Goal: Communication & Community: Answer question/provide support

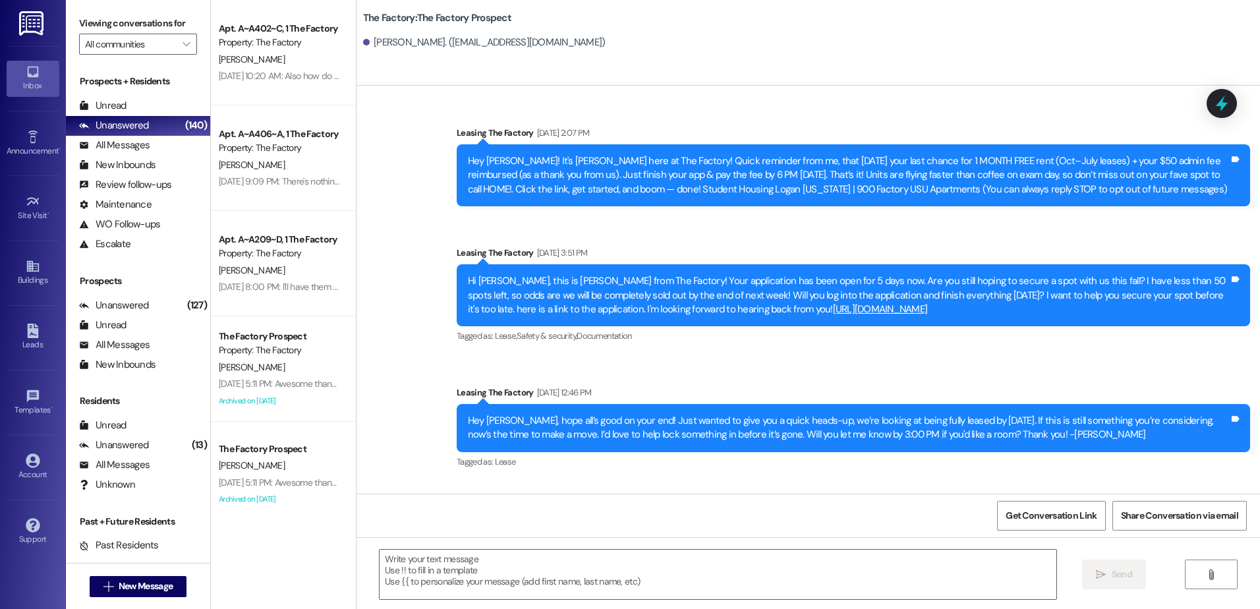
scroll to position [4132, 0]
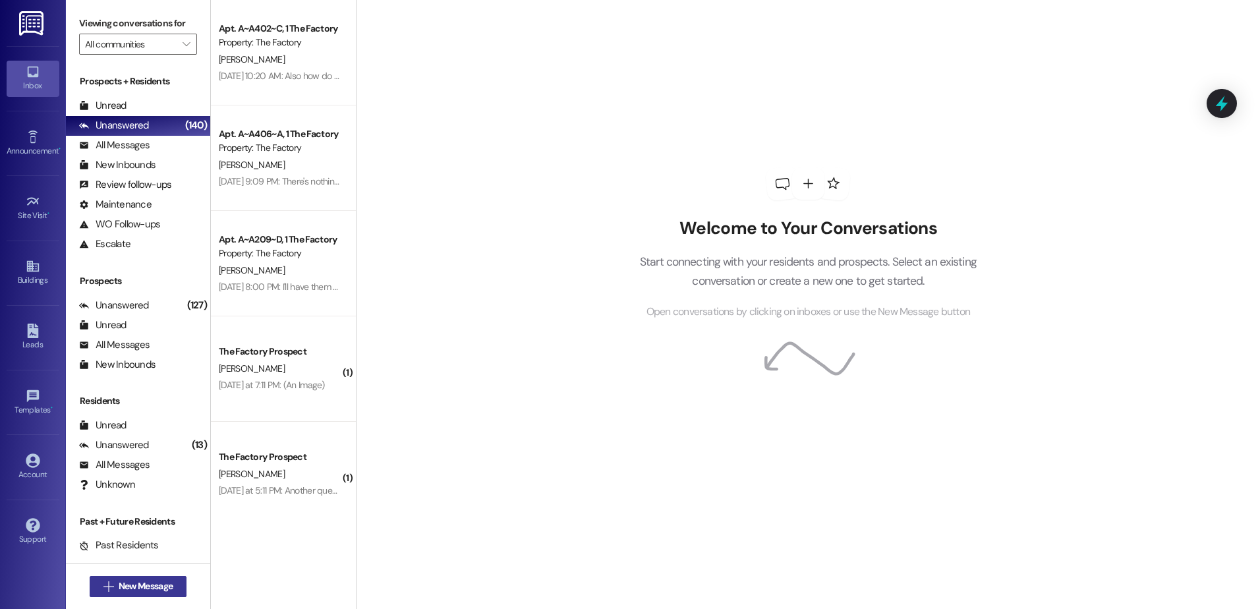
click at [154, 581] on span "New Message" at bounding box center [146, 586] width 54 height 14
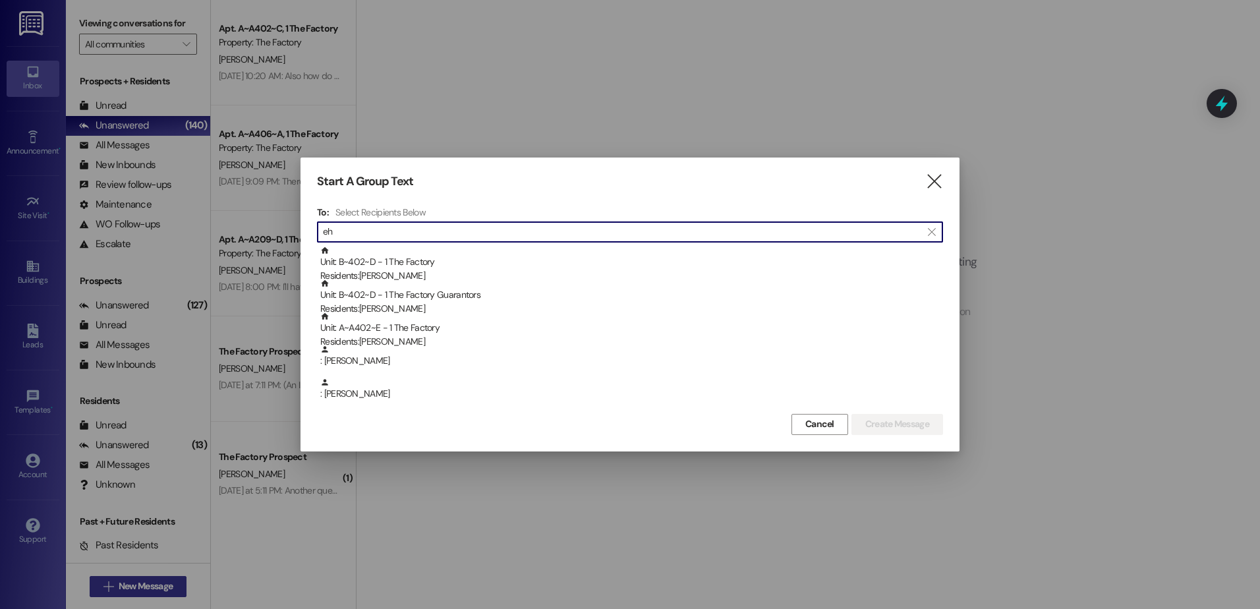
type input "e"
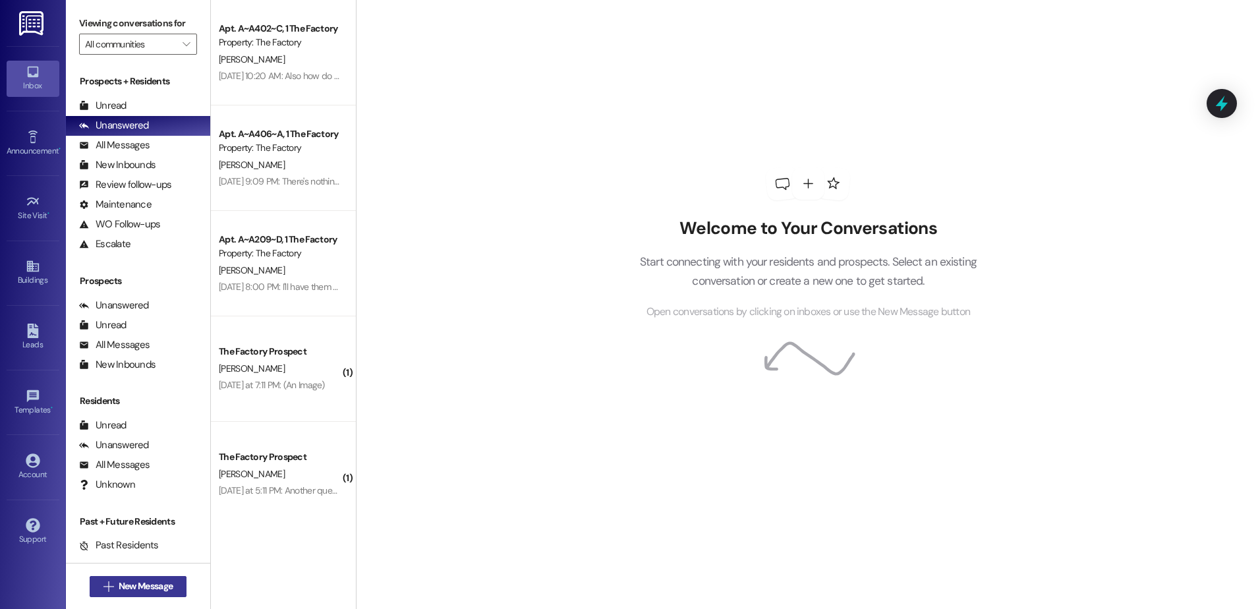
click at [143, 582] on span "New Message" at bounding box center [146, 586] width 54 height 14
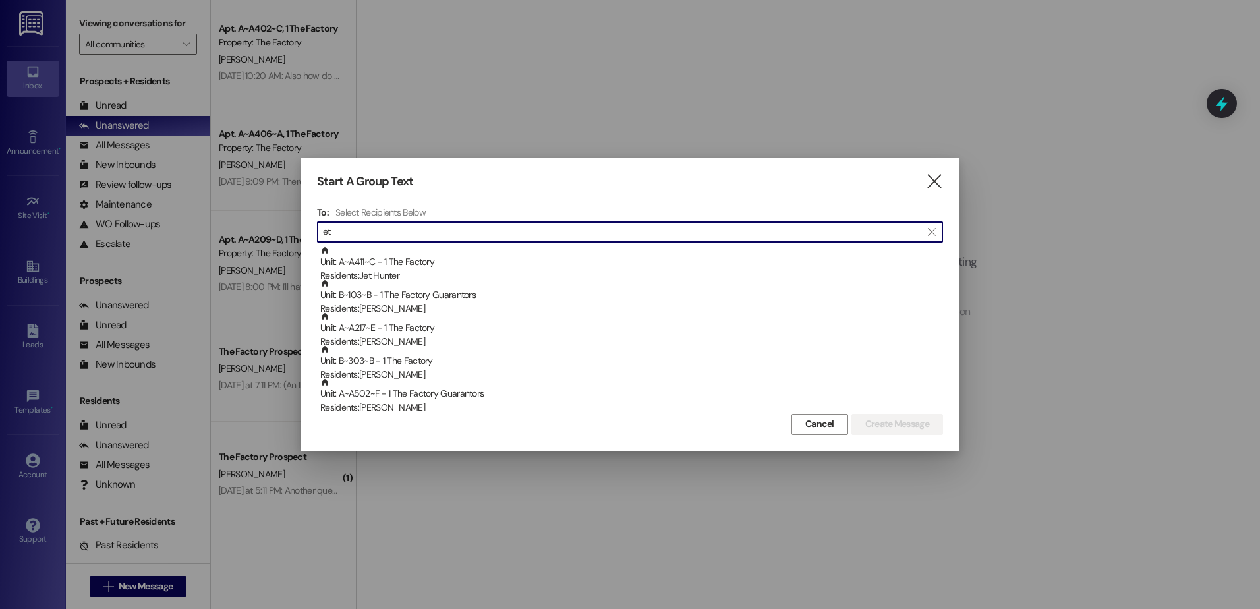
type input "e"
click at [477, 235] on input at bounding box center [632, 232] width 619 height 18
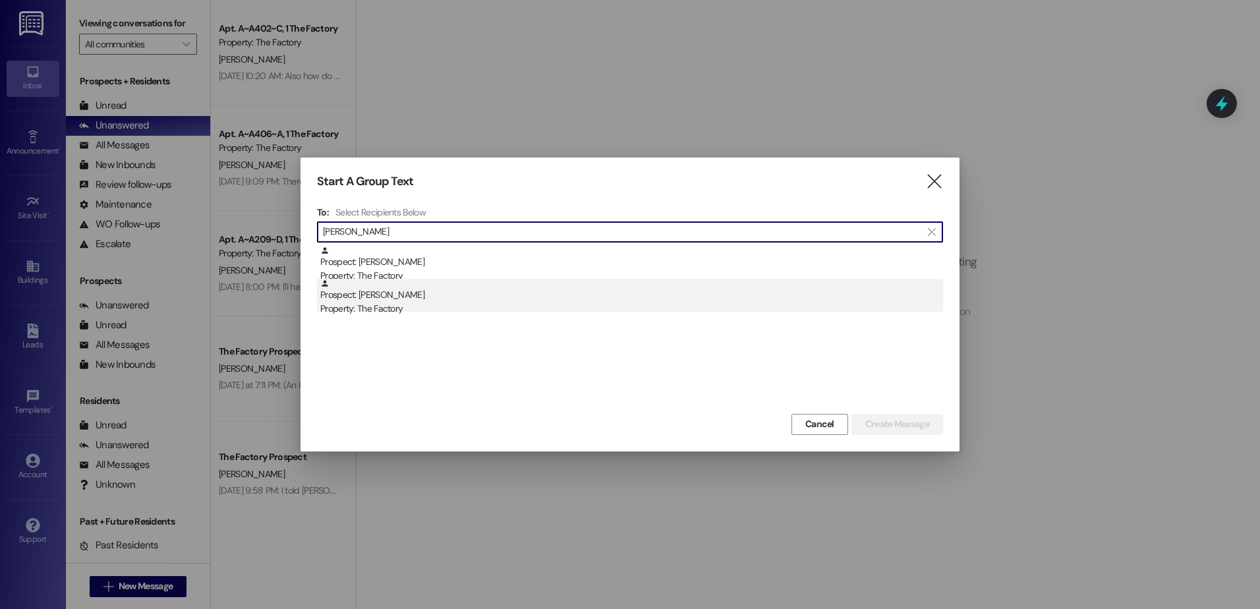
type input "adela"
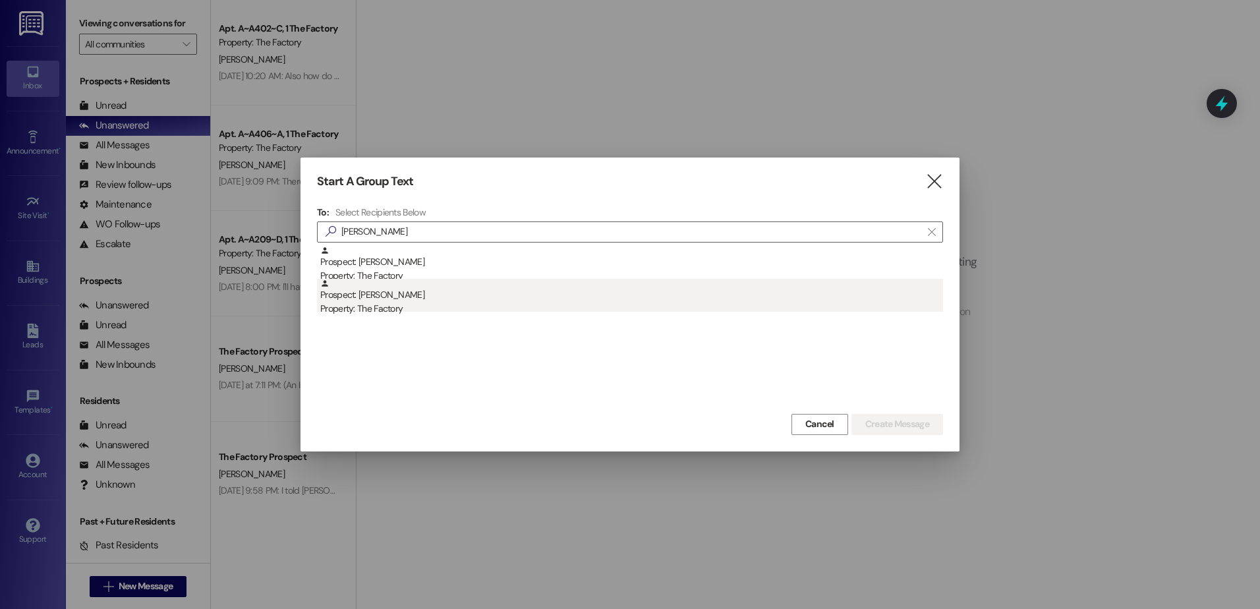
click at [449, 294] on div "Prospect: Adelaide Ellsworth Property: The Factory" at bounding box center [631, 298] width 623 height 38
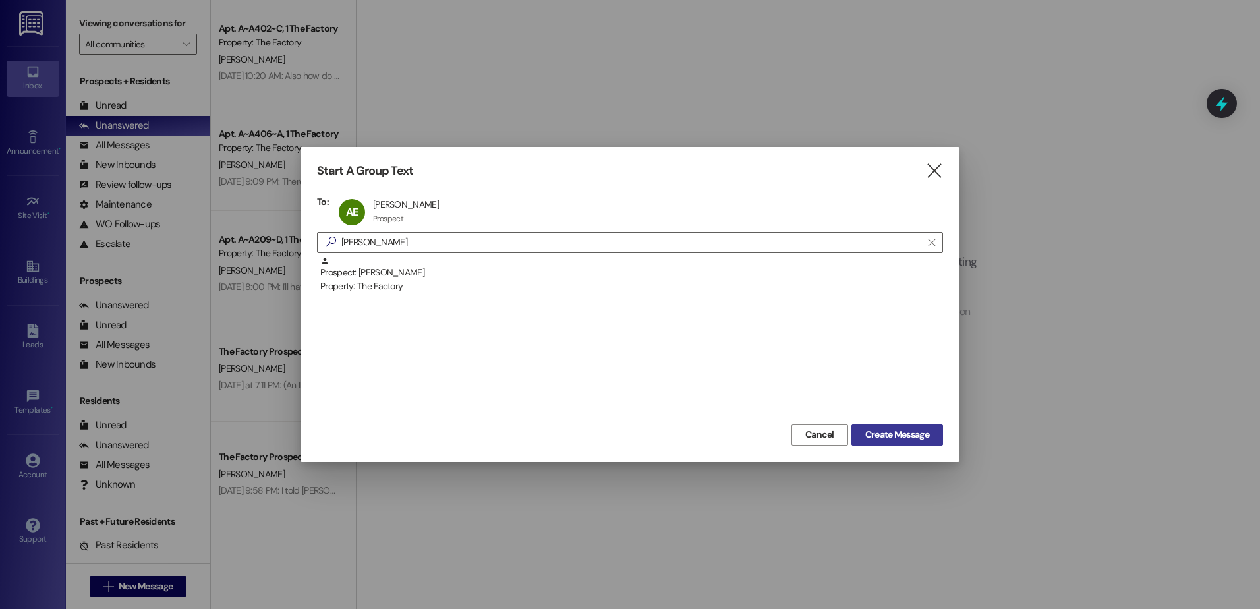
click at [906, 437] on span "Create Message" at bounding box center [897, 435] width 64 height 14
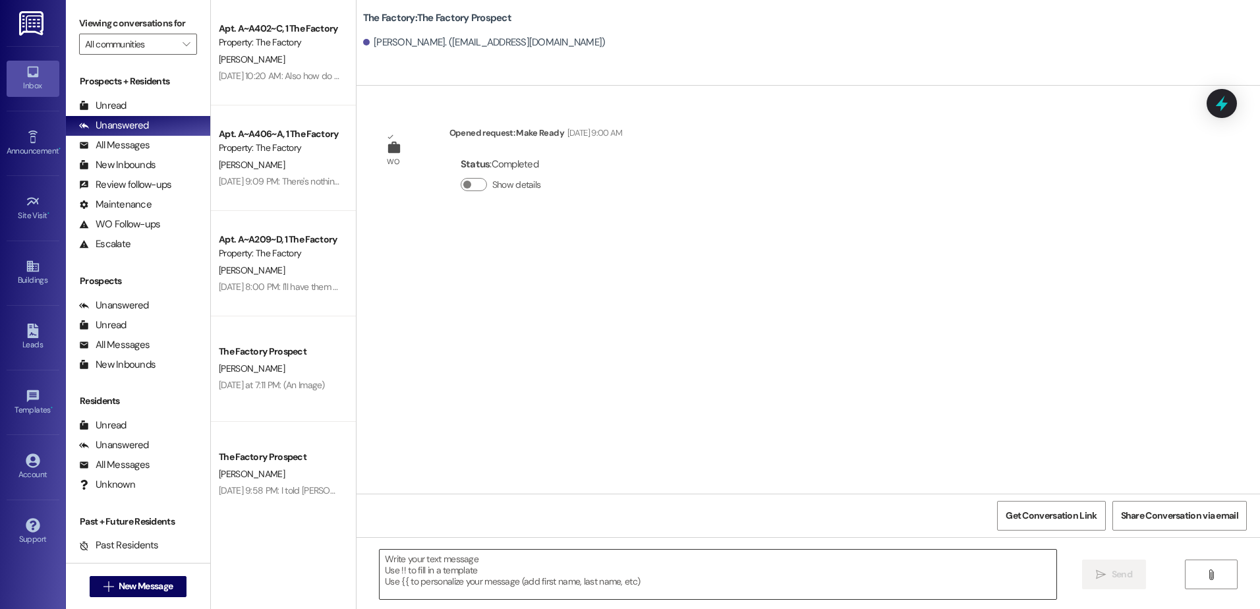
click at [509, 566] on textarea at bounding box center [717, 573] width 676 height 49
paste textarea "Hi! This is Mindy from The Factory! 🚨 FINAL CALL—only 2 spots left! This is it—…"
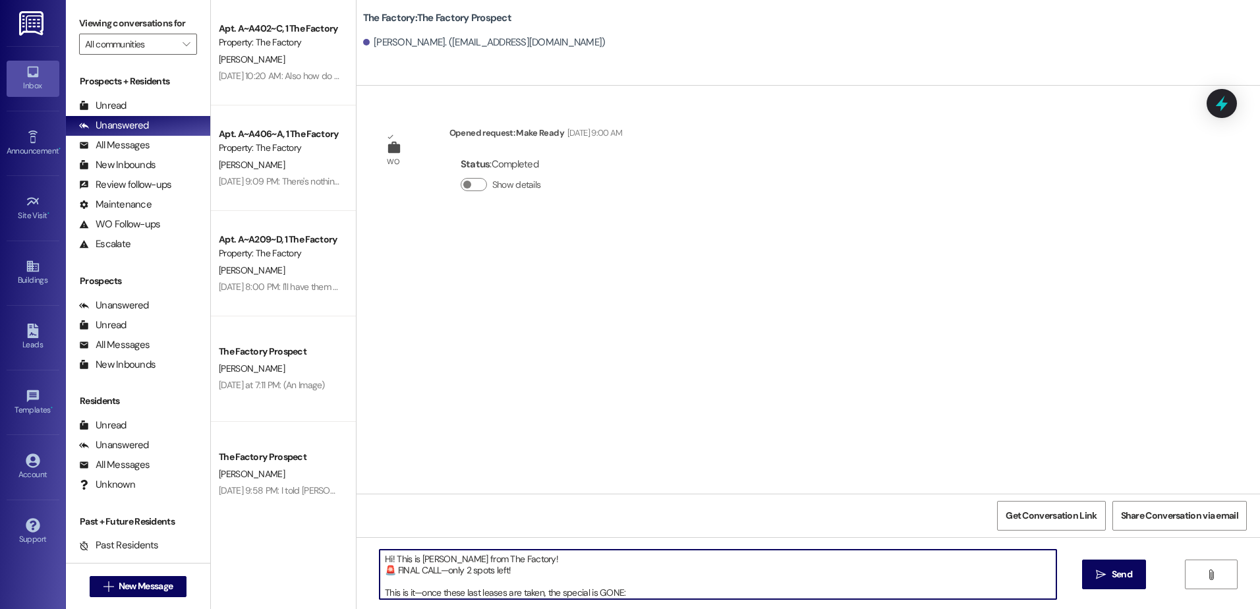
scroll to position [67, 0]
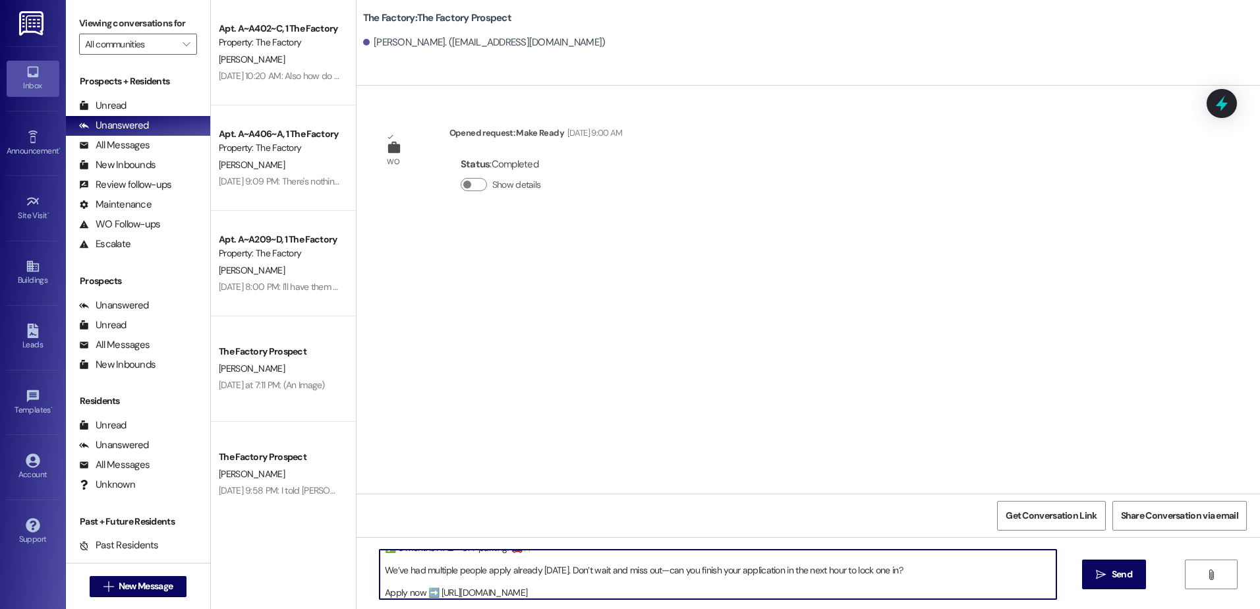
click at [379, 573] on textarea "Hi! This is Mindy from The Factory! 🚨 FINAL CALL—only 2 spots left! This is it—…" at bounding box center [717, 573] width 676 height 49
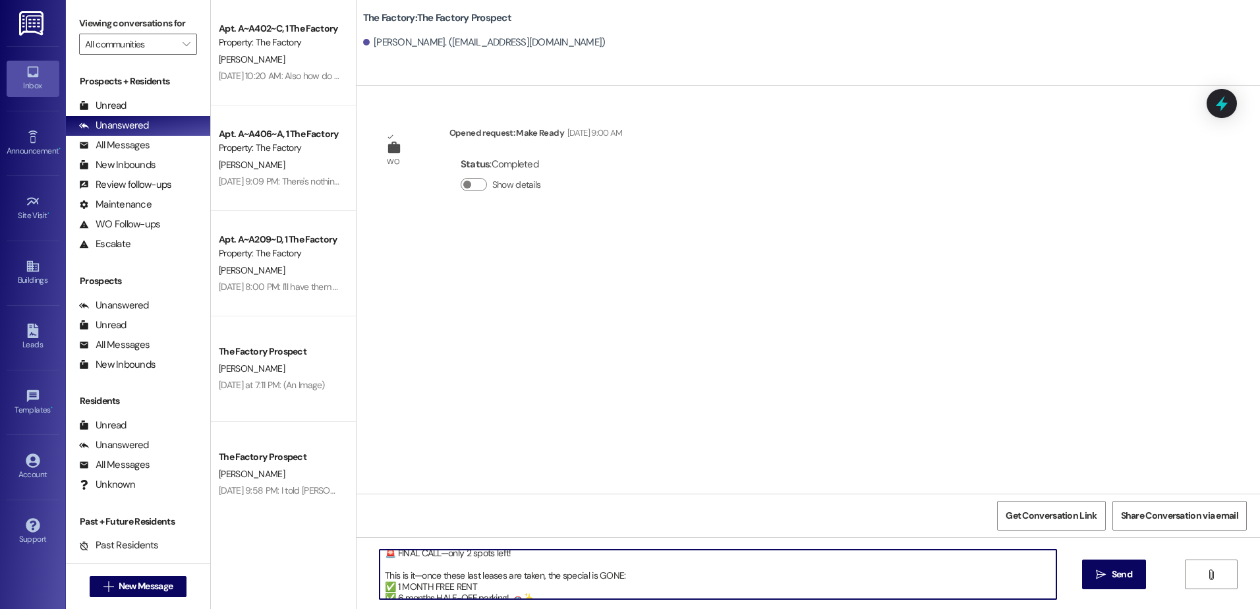
scroll to position [0, 0]
click at [379, 590] on textarea "Hi! This is Mindy from The Factory! 🚨 FINAL CALL—only 2 spots left! This is it—…" at bounding box center [717, 573] width 676 height 49
click at [381, 560] on textarea "Hi! This is Mindy from The Factory! 🚨 FINAL CALL—only 2 spots left! This is it—…" at bounding box center [717, 573] width 676 height 49
drag, startPoint x: 557, startPoint y: 590, endPoint x: 370, endPoint y: 544, distance: 193.2
click at [370, 544] on div "Hi Adelaide! This is Mindy from The Factory! 🚨 FINAL CALL—only 2 spots left! Th…" at bounding box center [807, 586] width 903 height 99
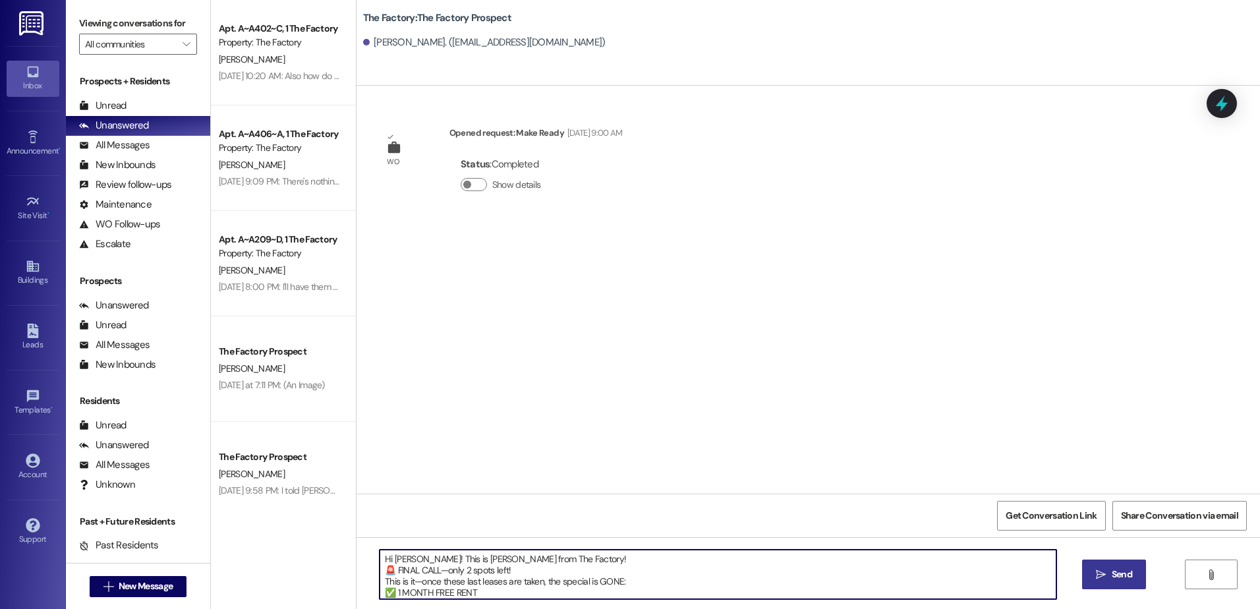
type textarea "Hi Adelaide! This is Mindy from The Factory! 🚨 FINAL CALL—only 2 spots left! Th…"
click at [1103, 583] on button " Send" at bounding box center [1114, 574] width 64 height 30
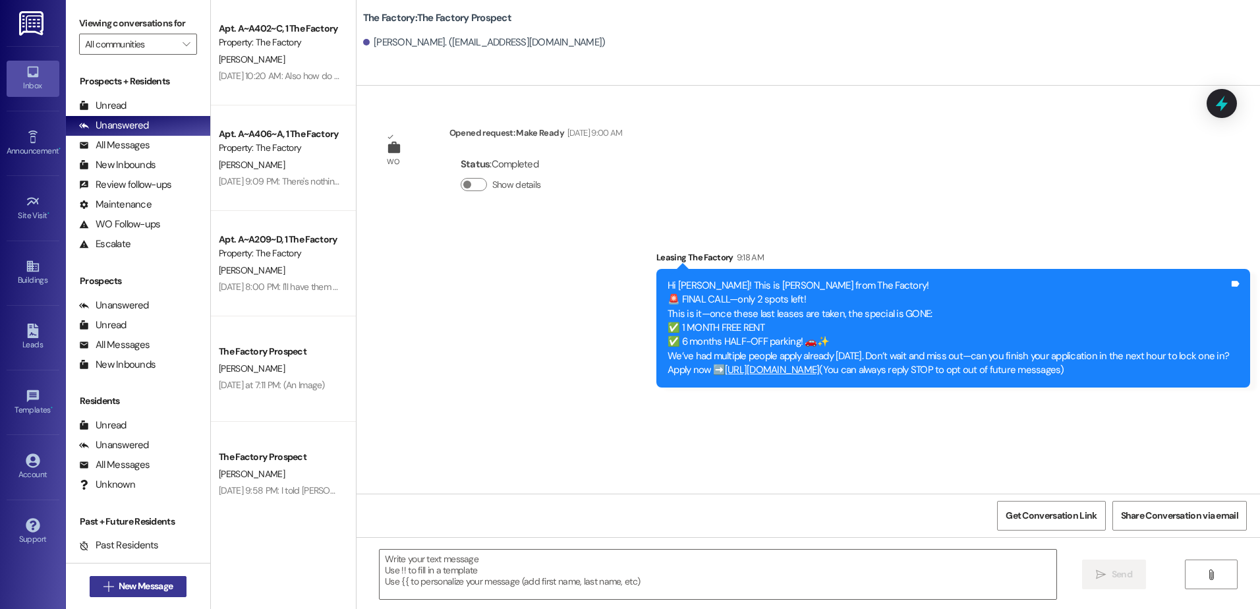
click at [151, 595] on button " New Message" at bounding box center [138, 586] width 97 height 21
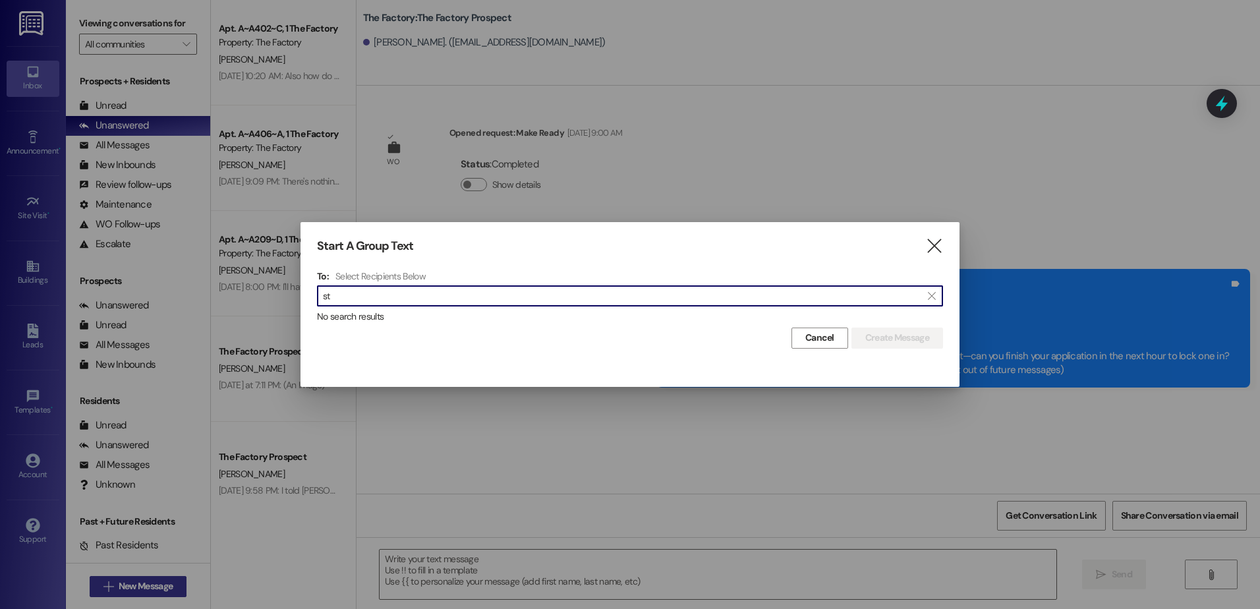
type input "s"
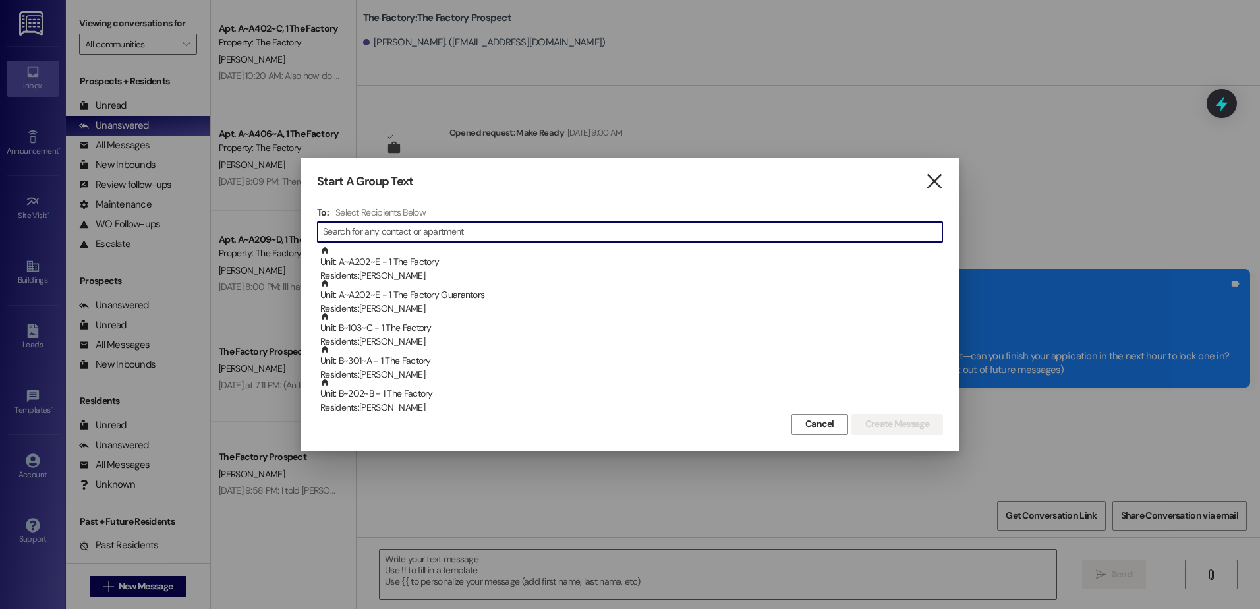
click at [939, 182] on icon "" at bounding box center [934, 182] width 18 height 14
